Goal: Task Accomplishment & Management: Use online tool/utility

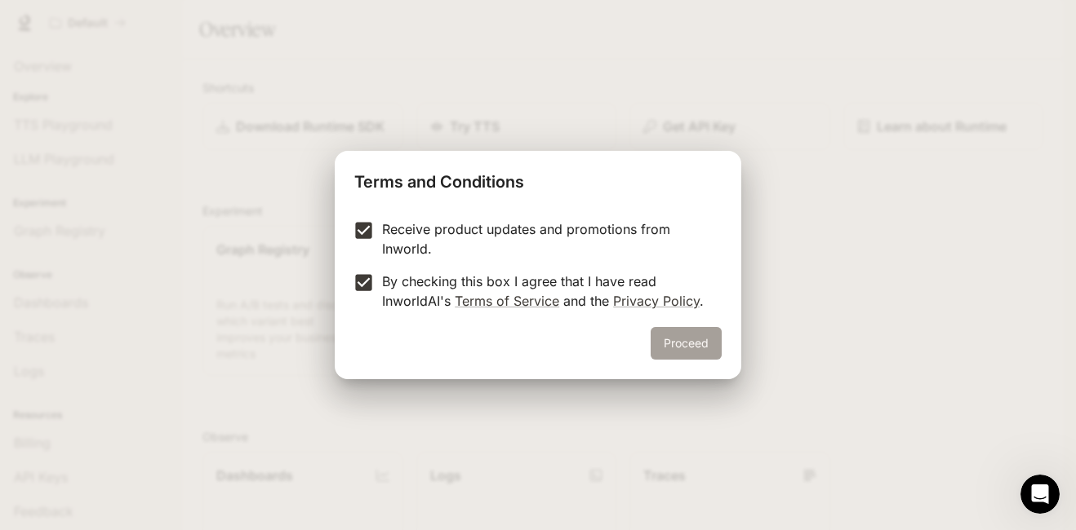
click at [689, 339] on button "Proceed" at bounding box center [685, 343] width 71 height 33
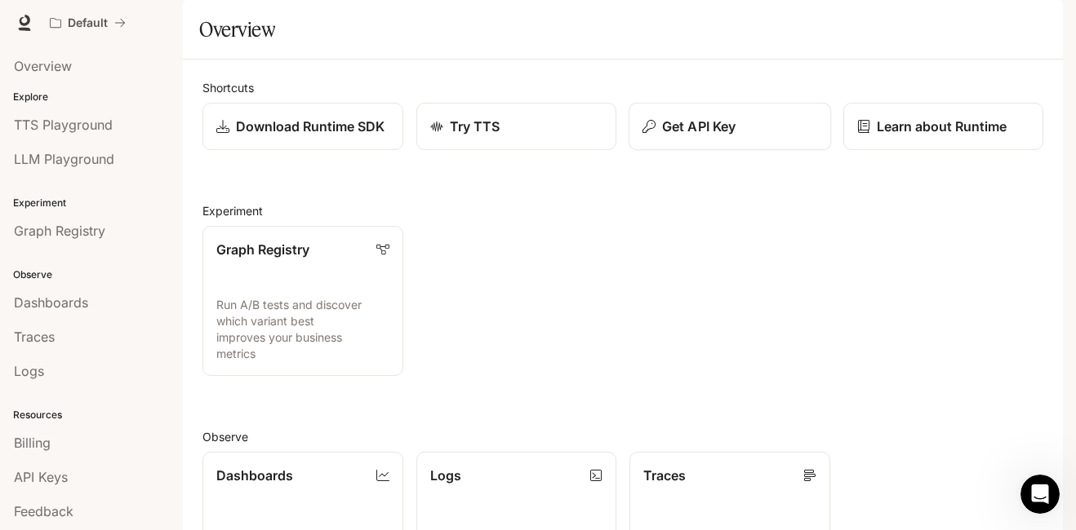
click at [687, 136] on p "Get API Key" at bounding box center [698, 127] width 73 height 20
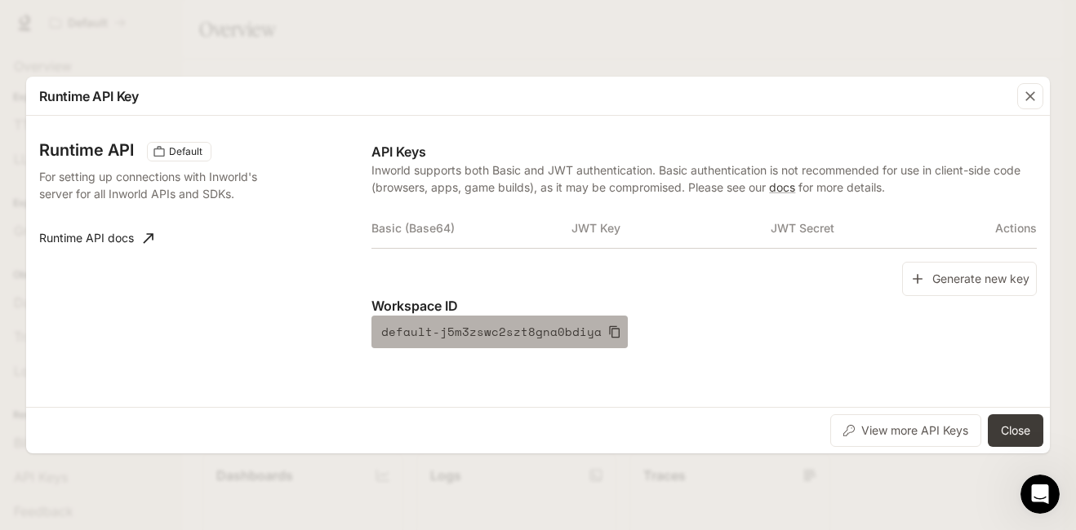
click at [608, 333] on icon "button" at bounding box center [614, 332] width 13 height 13
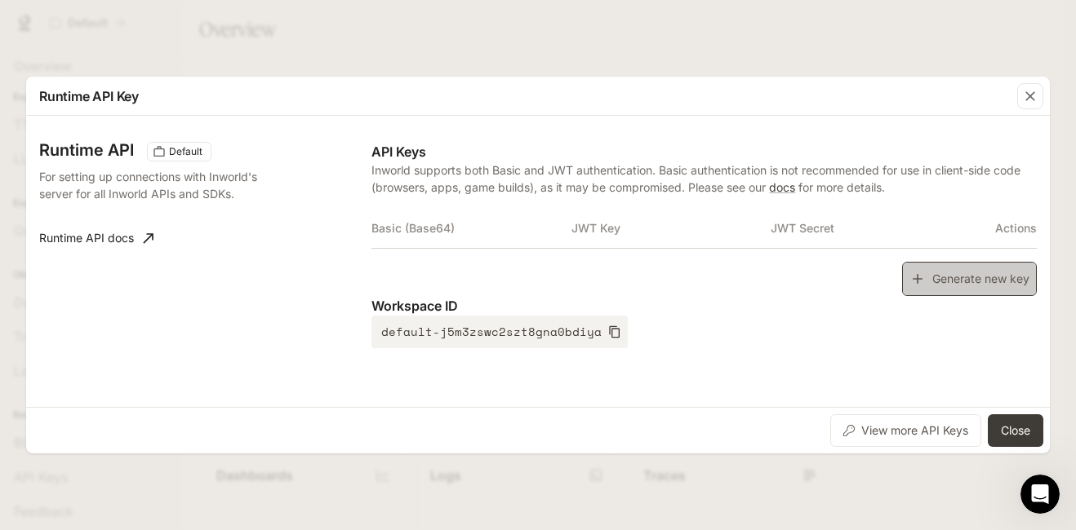
click at [1020, 282] on button "Generate new key" at bounding box center [969, 279] width 135 height 35
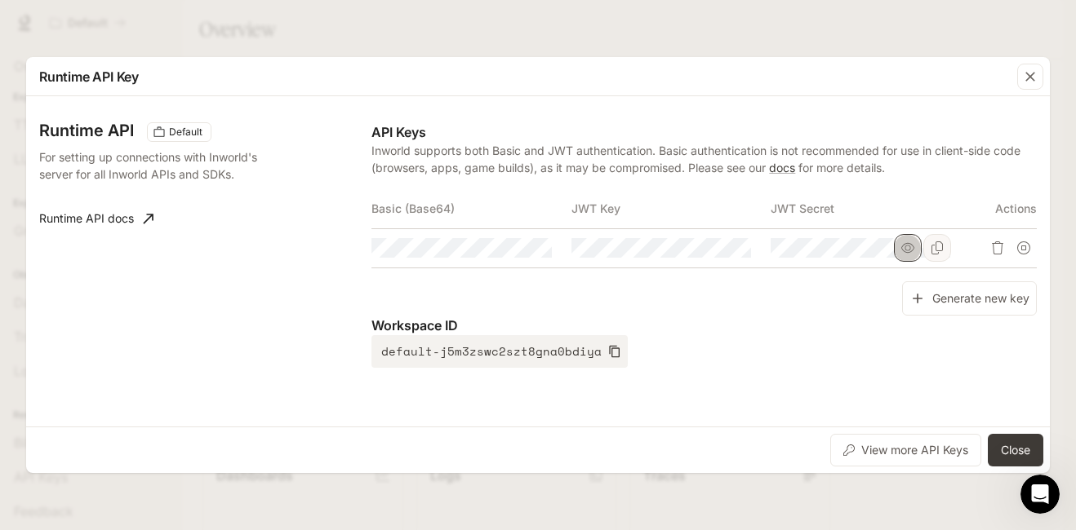
click at [907, 249] on icon "button" at bounding box center [907, 248] width 13 height 13
click at [937, 251] on icon "Copy Secret" at bounding box center [936, 248] width 11 height 13
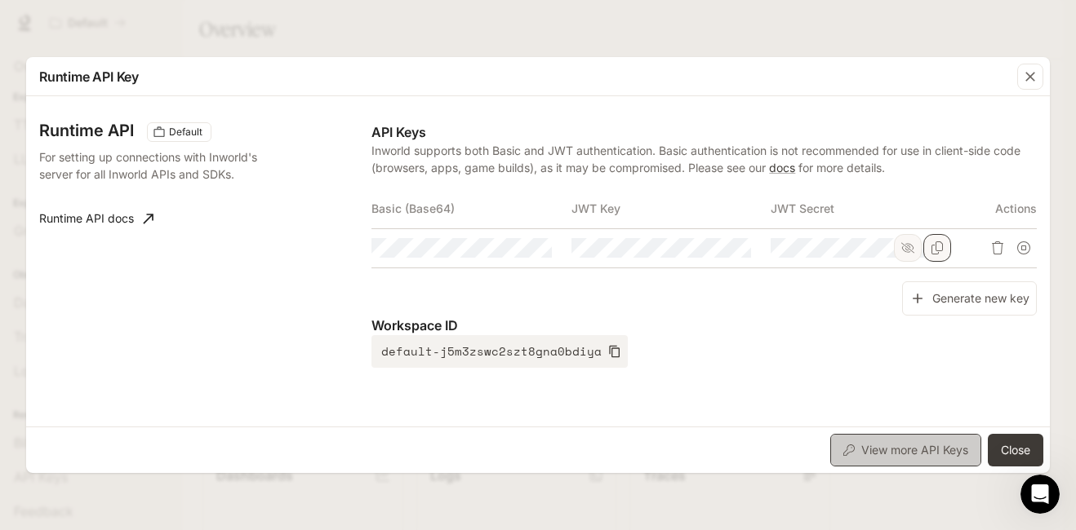
click at [940, 446] on button "View more API Keys" at bounding box center [905, 450] width 151 height 33
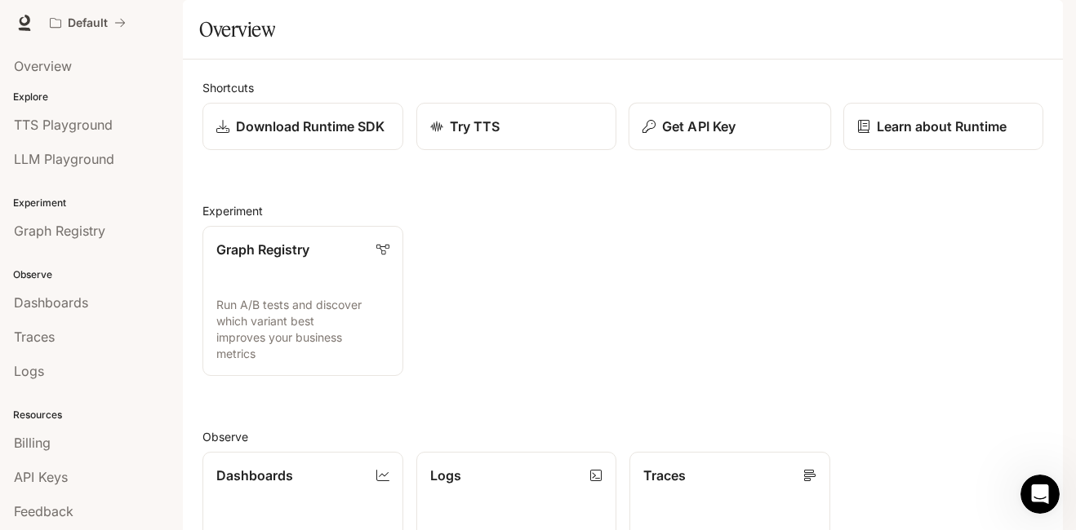
click at [743, 136] on div "Get API Key" at bounding box center [729, 127] width 175 height 20
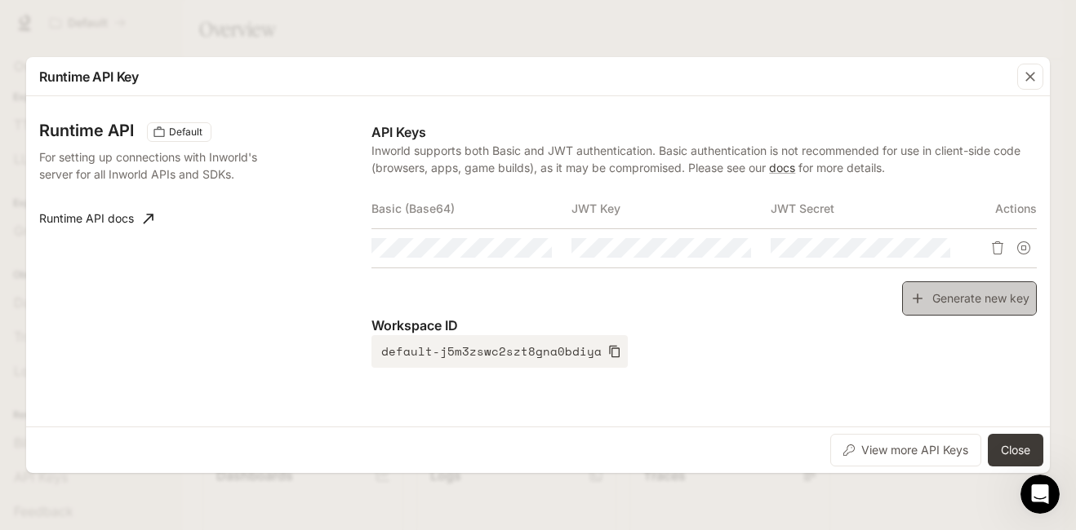
click at [949, 306] on button "Generate new key" at bounding box center [969, 299] width 135 height 35
